Goal: Task Accomplishment & Management: Manage account settings

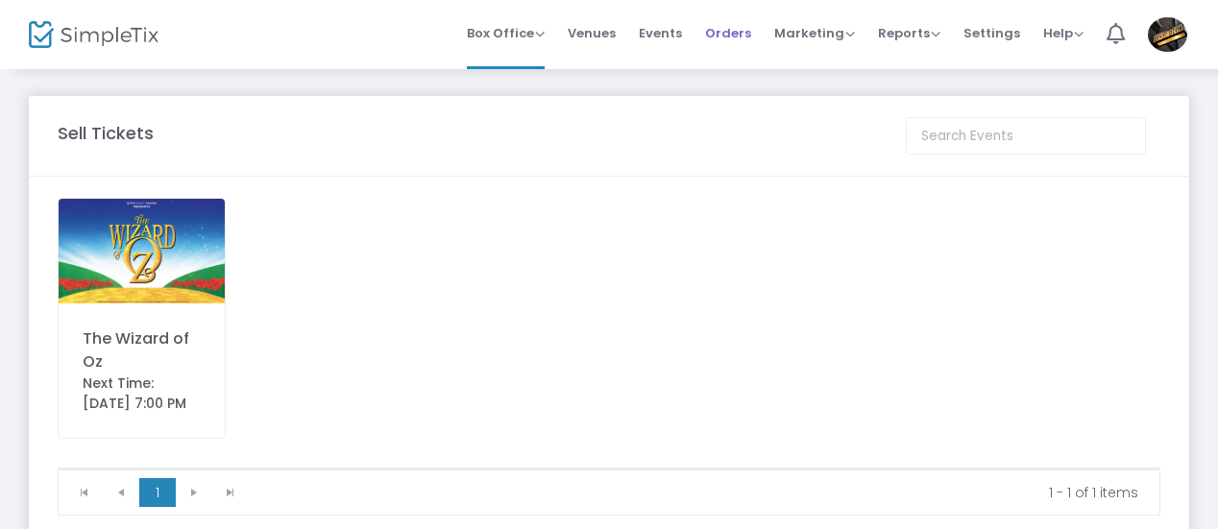
click at [730, 29] on span "Orders" at bounding box center [728, 33] width 46 height 49
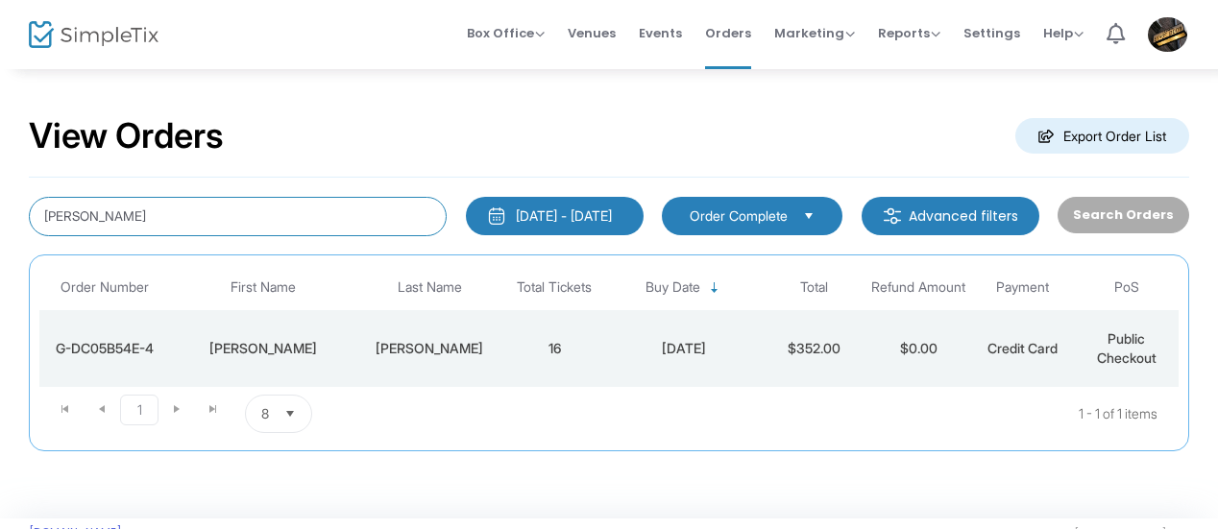
click at [328, 215] on input "[PERSON_NAME]" at bounding box center [238, 216] width 418 height 39
drag, startPoint x: 215, startPoint y: 222, endPoint x: 4, endPoint y: 247, distance: 212.8
click at [4, 247] on div "View Orders Export Order List [PERSON_NAME] [DATE] - [DATE] Last 30 Days [DATE]…" at bounding box center [609, 292] width 1218 height 451
type input "[PERSON_NAME]"
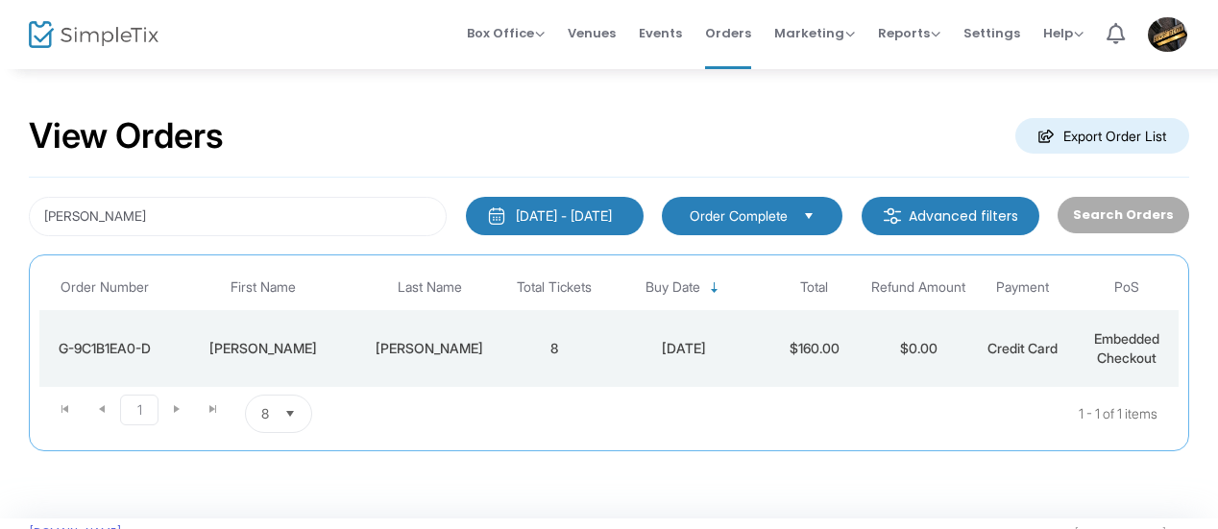
click at [421, 352] on div "[PERSON_NAME]" at bounding box center [429, 348] width 136 height 19
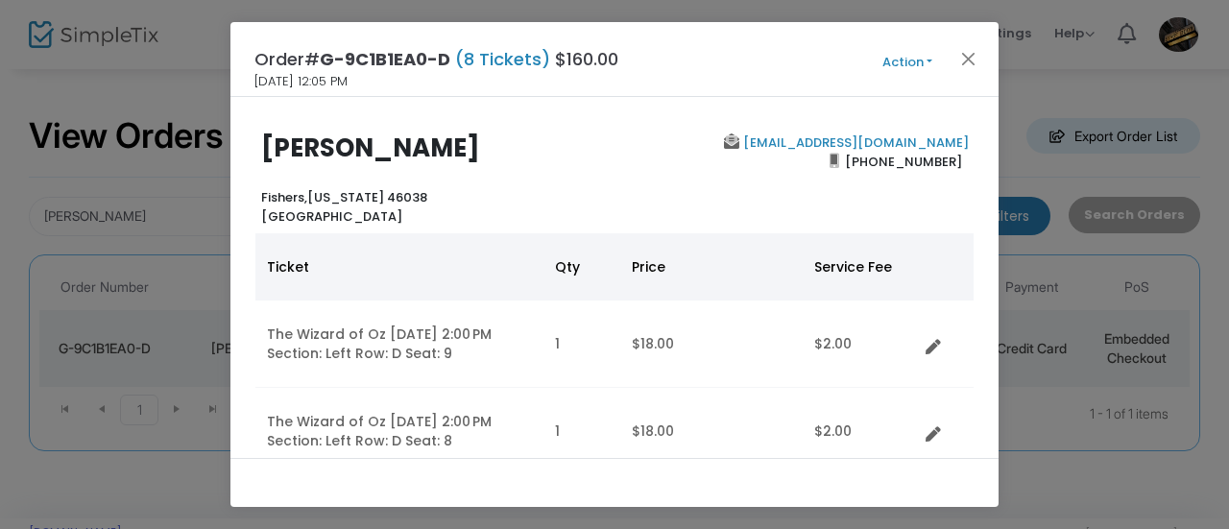
scroll to position [96, 0]
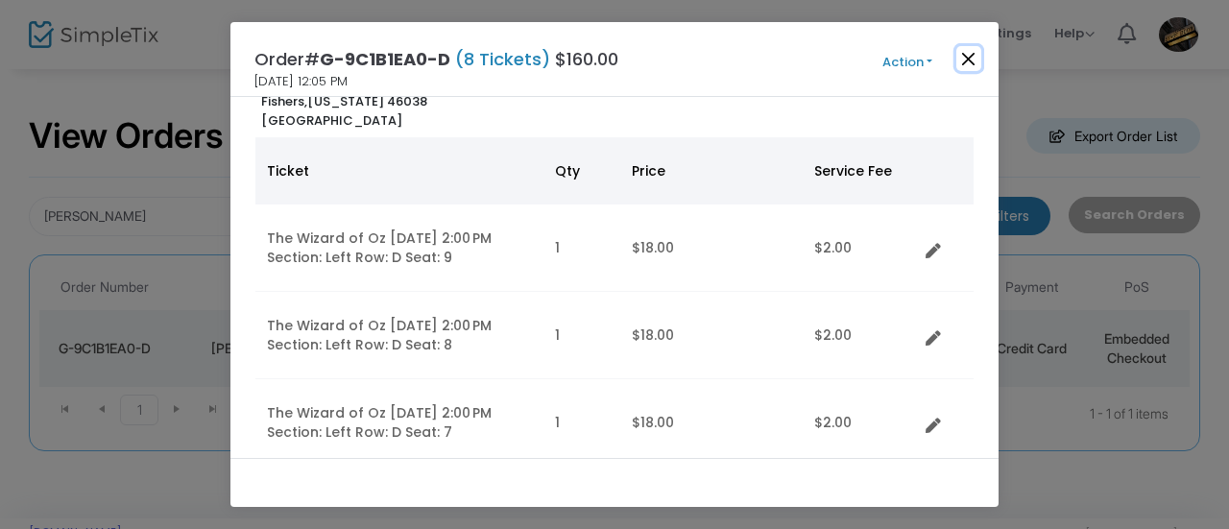
click at [972, 62] on button "Close" at bounding box center [969, 58] width 25 height 25
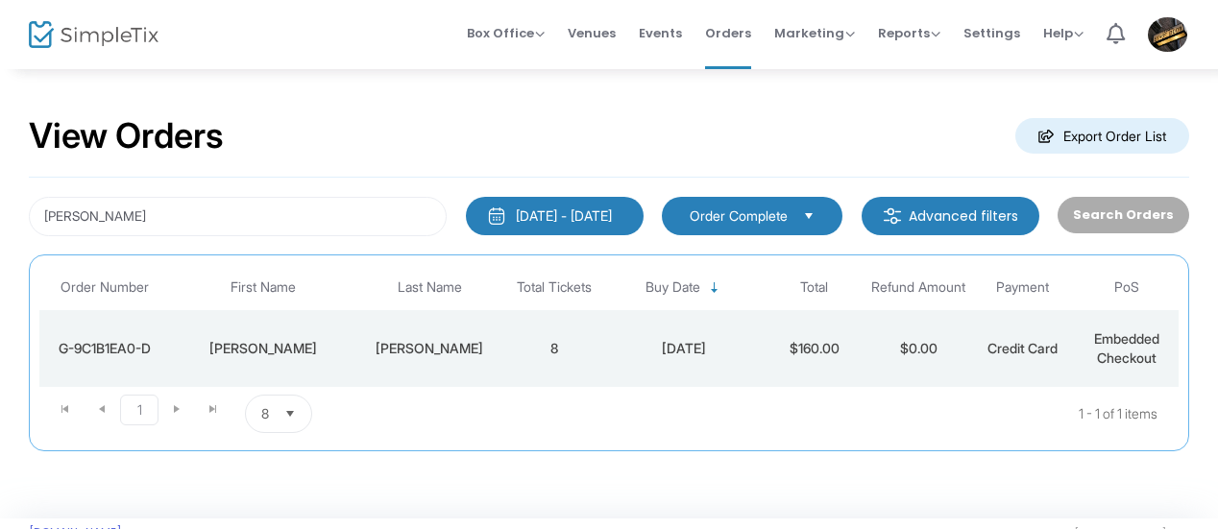
click at [408, 351] on div "[PERSON_NAME]" at bounding box center [429, 348] width 136 height 19
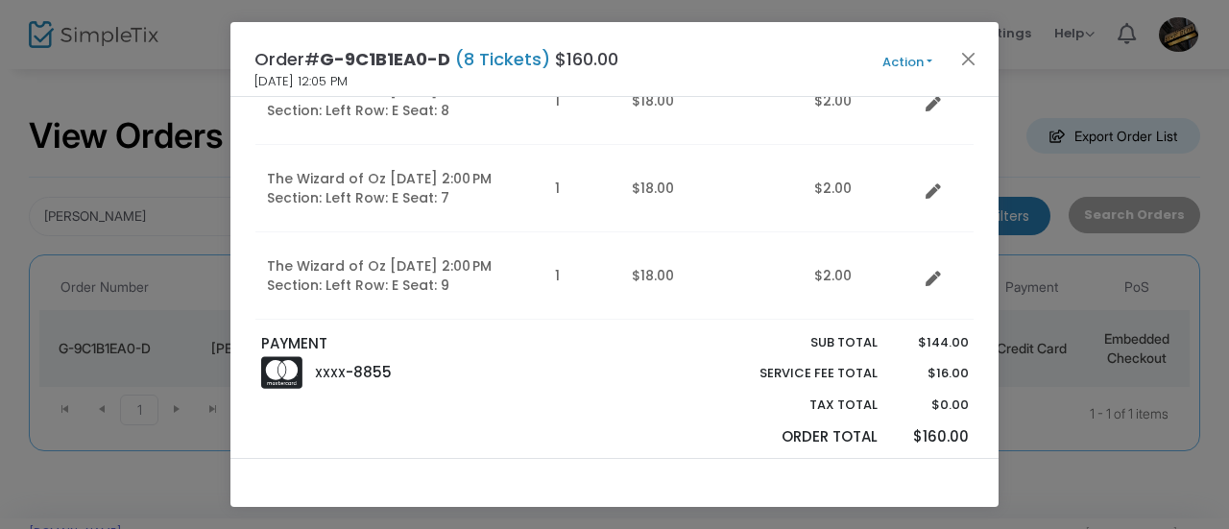
scroll to position [672, 0]
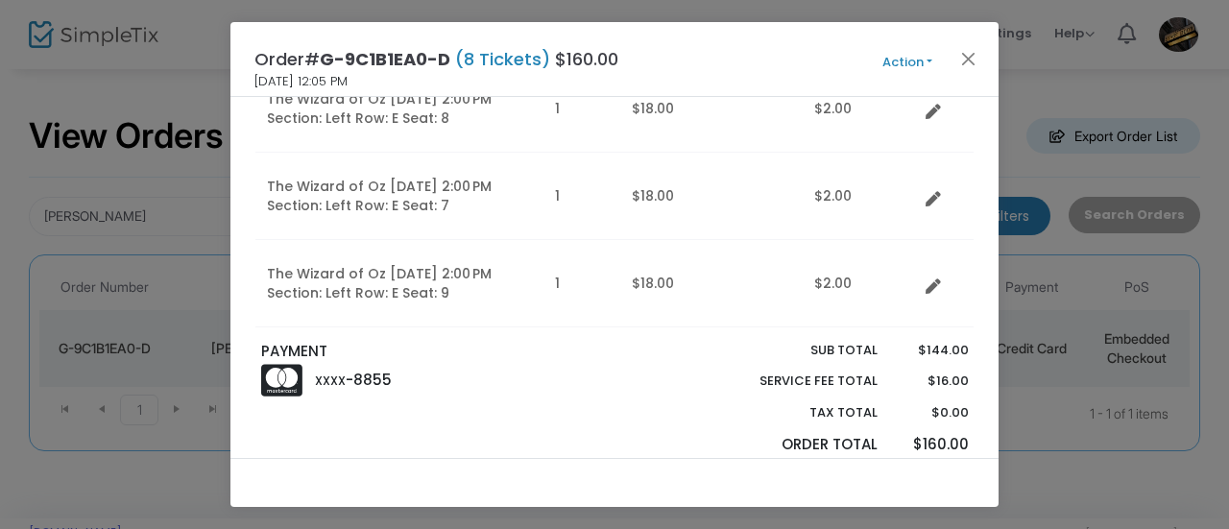
click at [911, 62] on button "Action" at bounding box center [907, 62] width 115 height 21
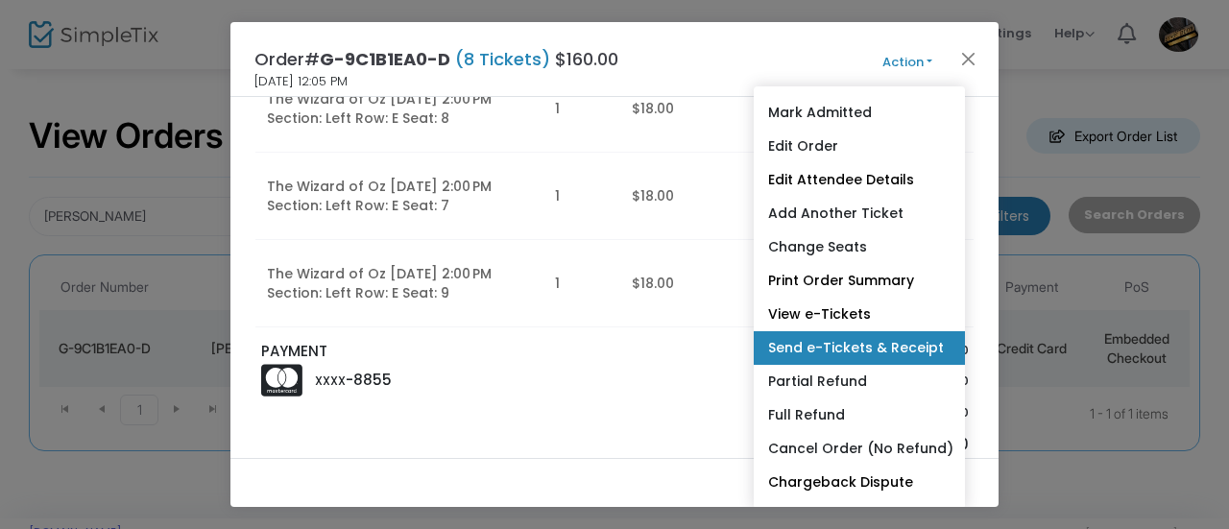
click at [836, 351] on link "Send e-Tickets & Receipt" at bounding box center [859, 348] width 211 height 34
type input "[EMAIL_ADDRESS][DOMAIN_NAME]"
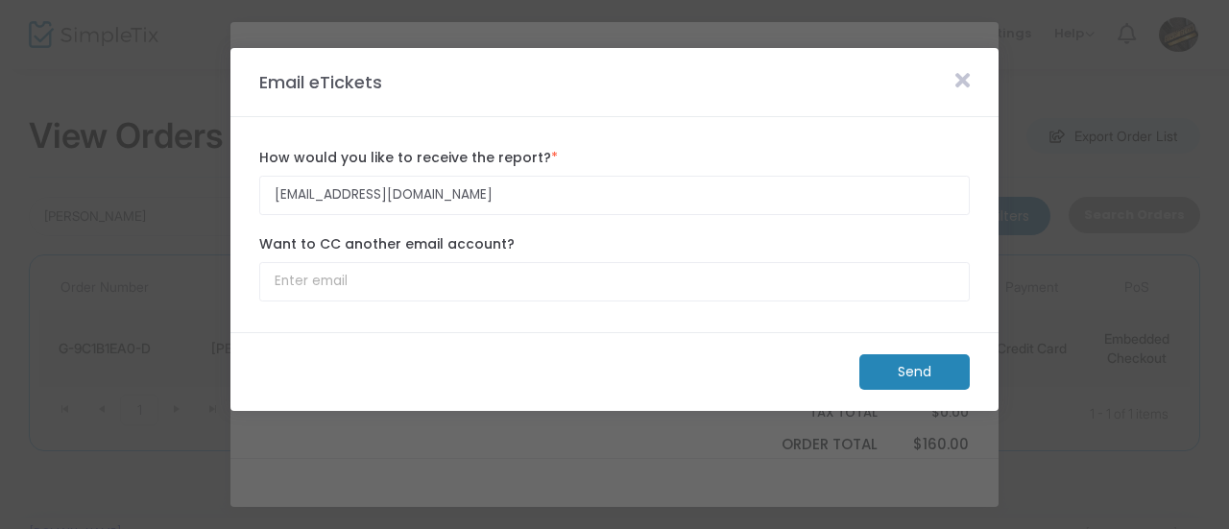
click at [916, 369] on m-button "Send" at bounding box center [915, 372] width 110 height 36
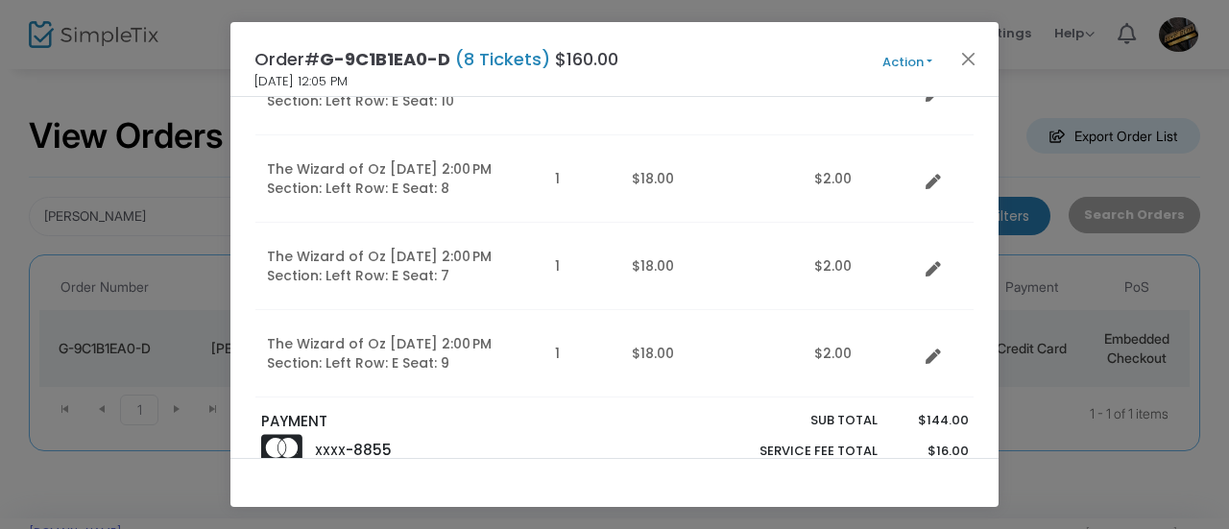
scroll to position [576, 0]
